Goal: Register for event/course

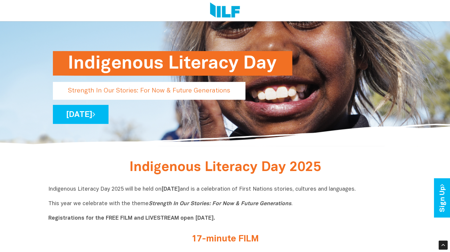
scroll to position [56, 0]
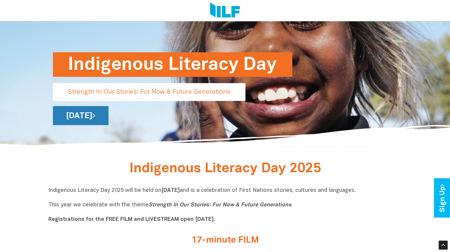
click at [109, 116] on link "[DATE]" at bounding box center [81, 115] width 56 height 19
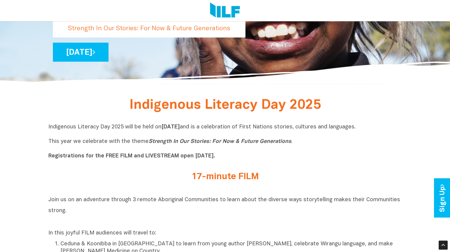
scroll to position [120, 0]
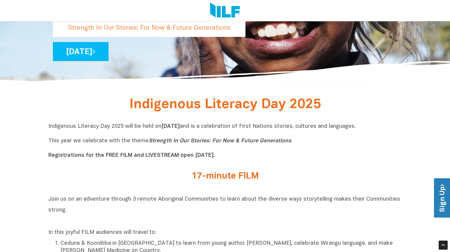
click at [439, 195] on link "Sign Up" at bounding box center [442, 198] width 17 height 39
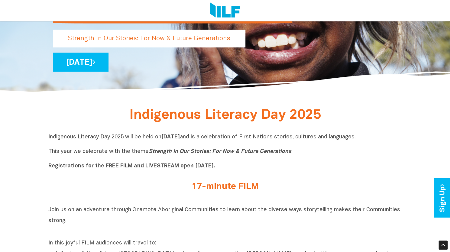
scroll to position [109, 0]
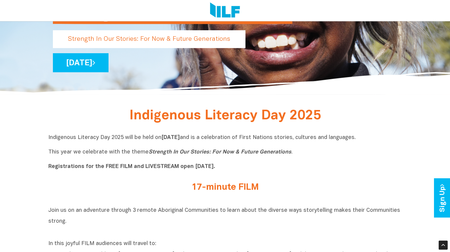
click at [210, 193] on h2 "17-minute FILM" at bounding box center [225, 188] width 227 height 10
click at [95, 64] on icon at bounding box center [94, 63] width 3 height 8
